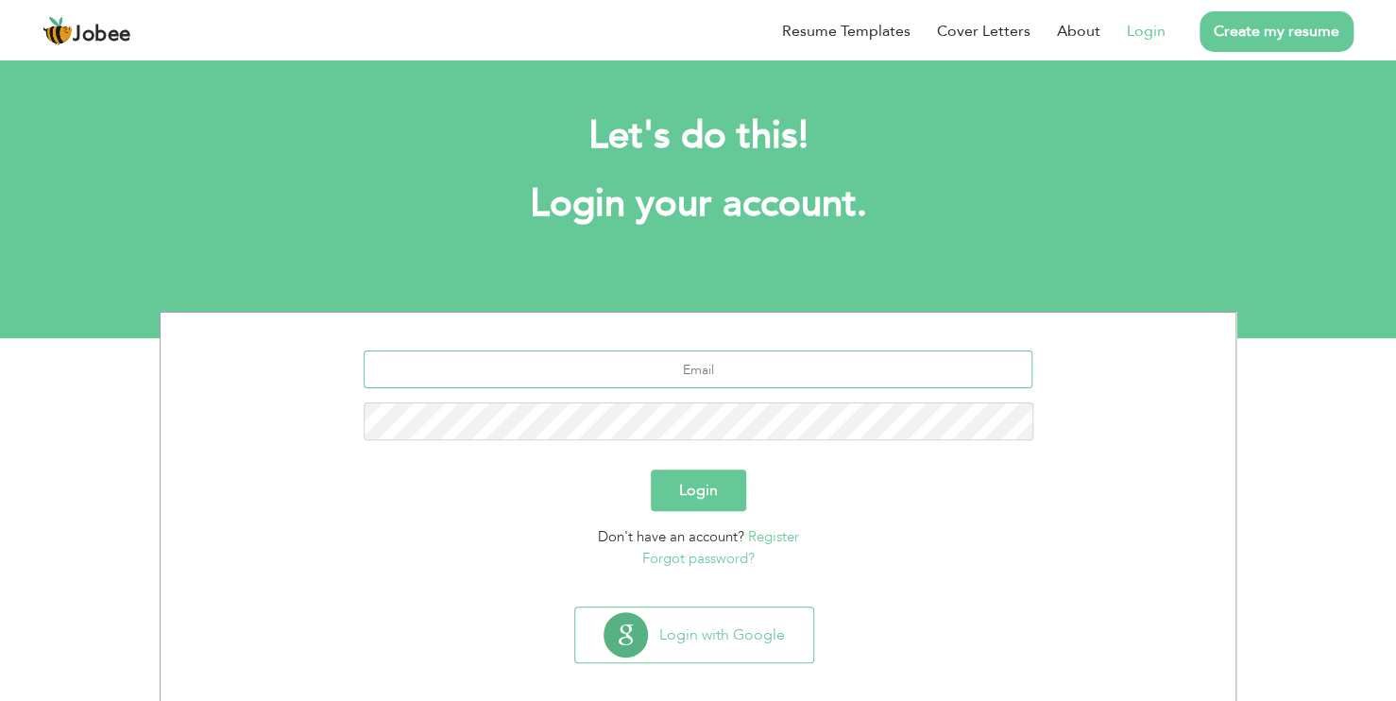
click at [717, 364] on input "text" at bounding box center [699, 369] width 670 height 38
type input "Shaukata6666@gmail.com"
click at [651, 469] on button "Login" at bounding box center [698, 490] width 95 height 42
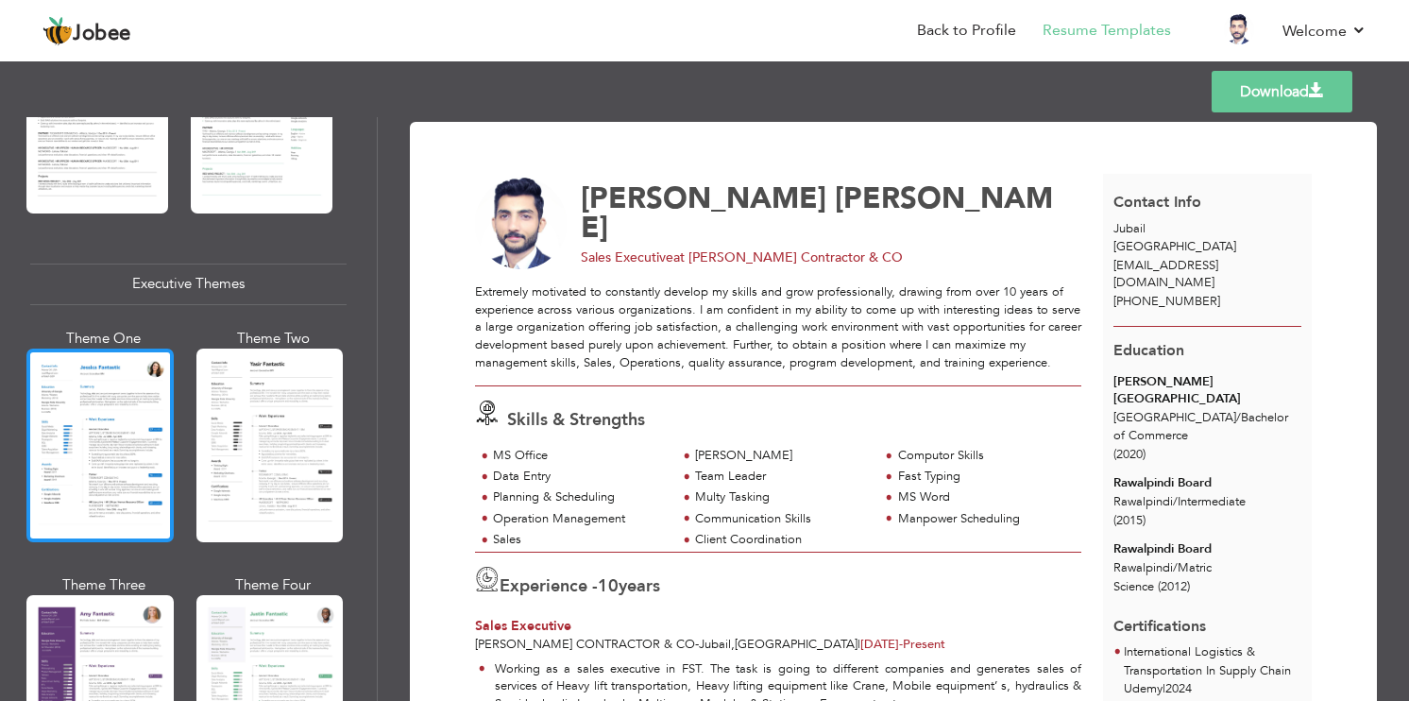
scroll to position [1322, 0]
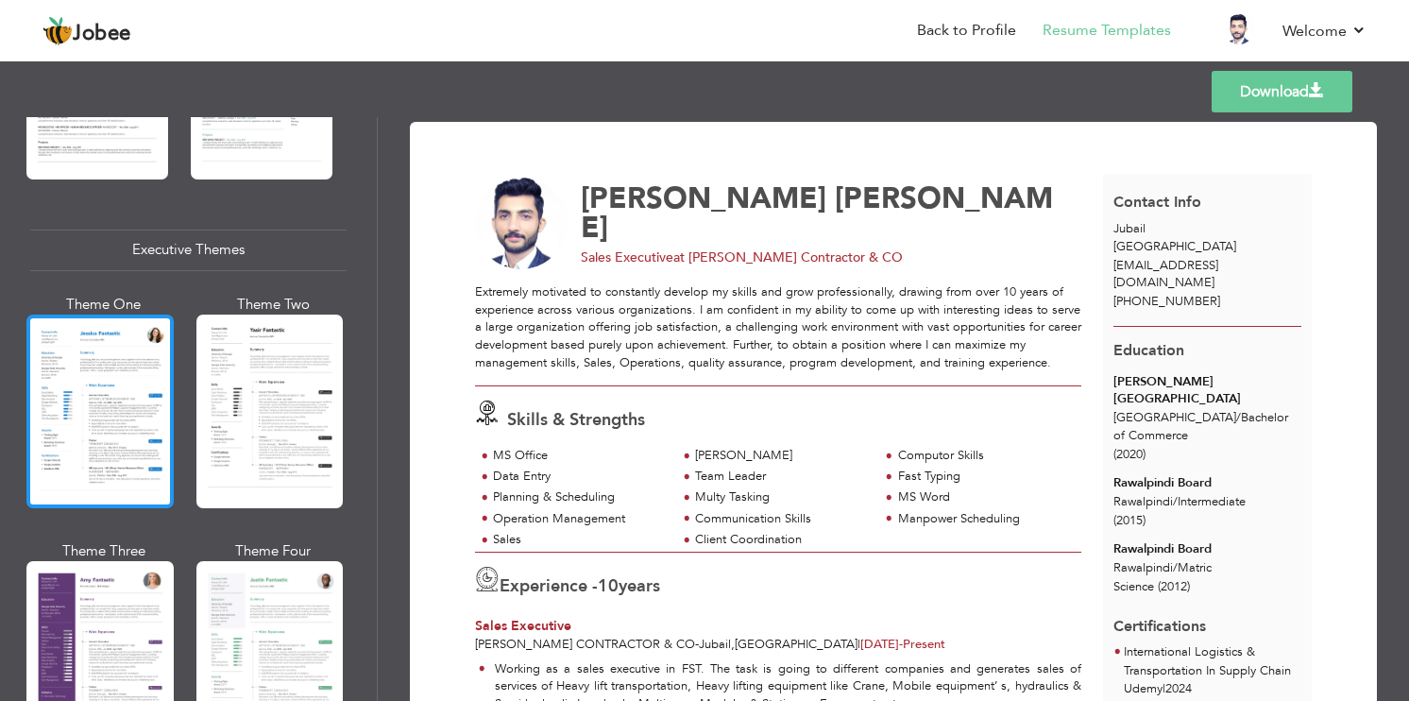
click at [105, 413] on div at bounding box center [99, 412] width 147 height 194
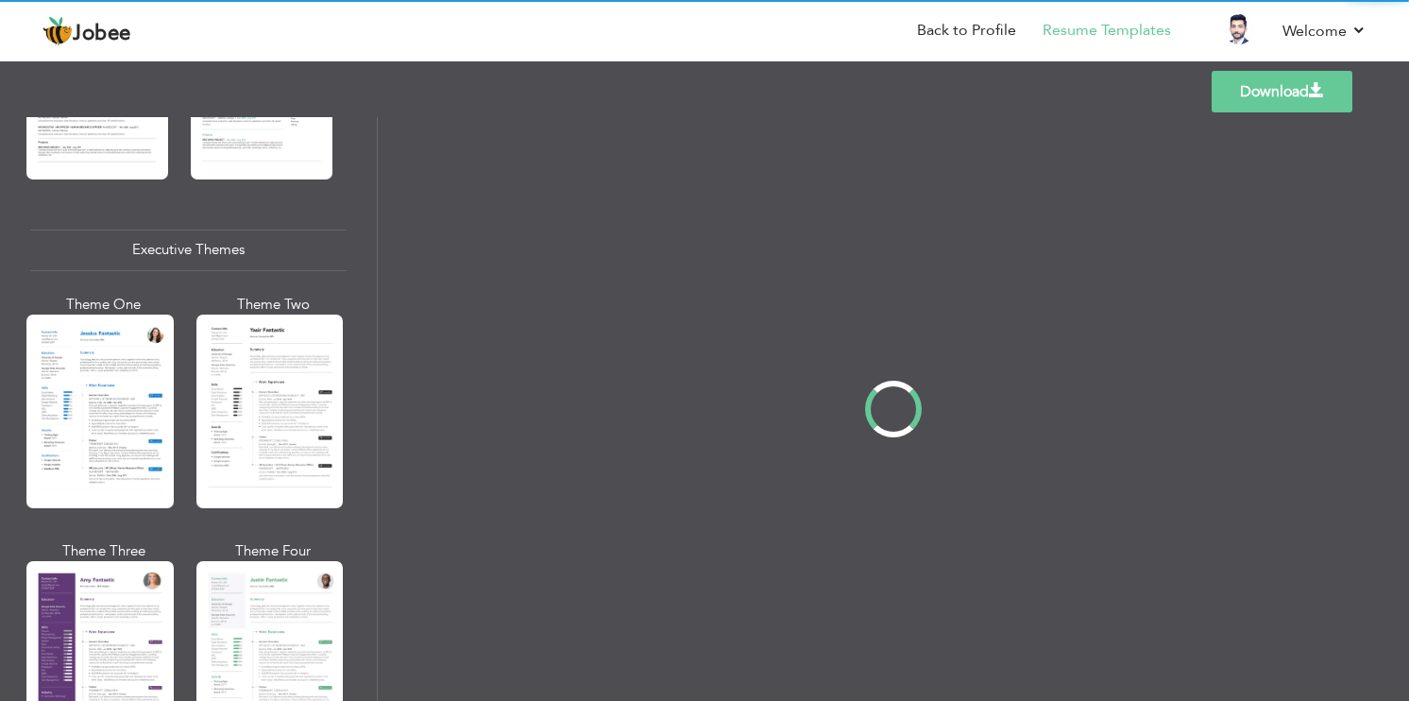
scroll to position [1321, 0]
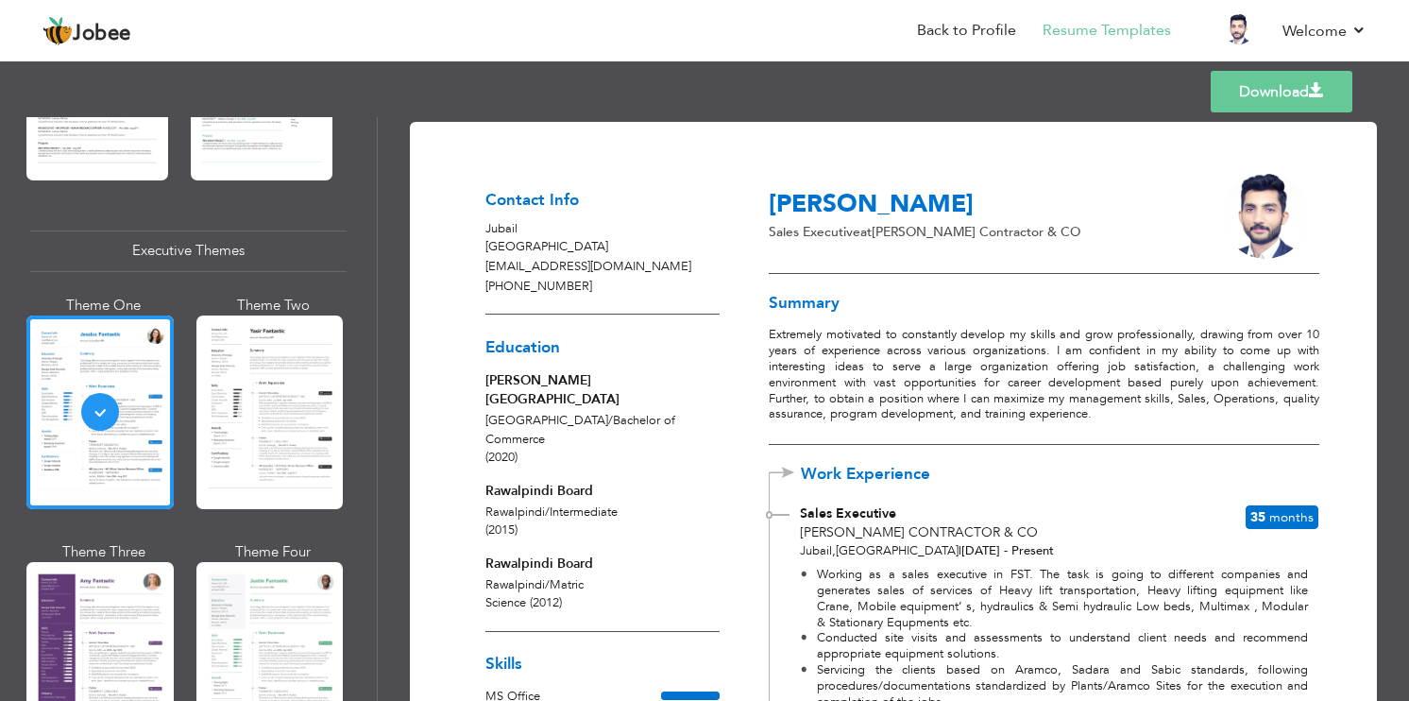
click at [1311, 96] on span at bounding box center [1316, 90] width 15 height 15
